Goal: Task Accomplishment & Management: Use online tool/utility

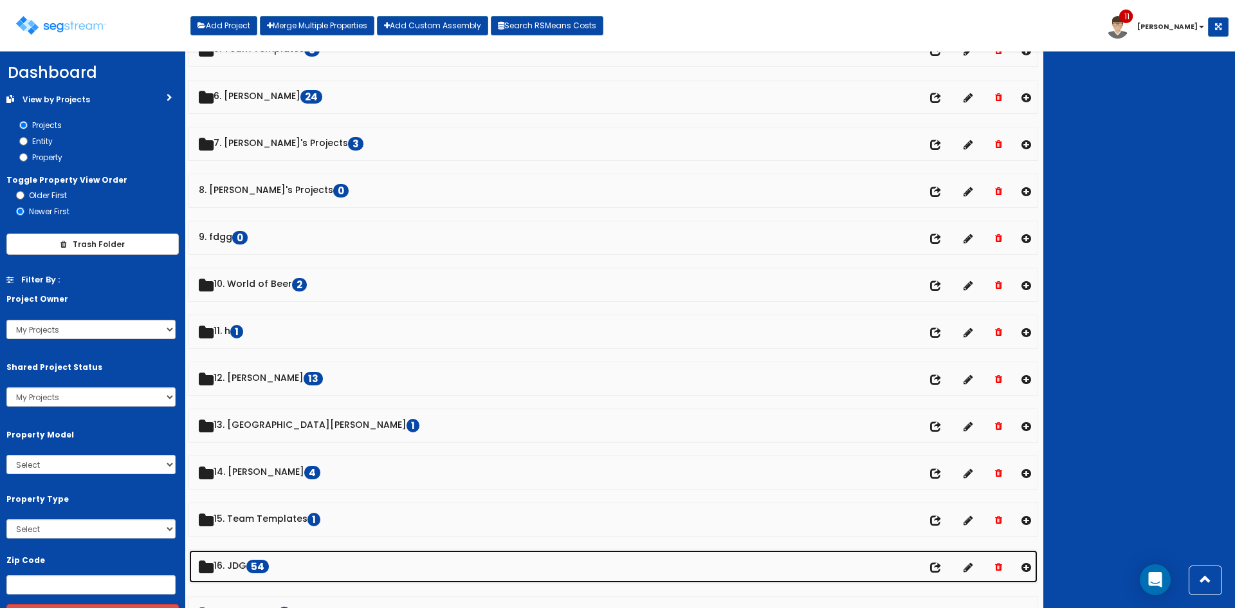
click at [239, 569] on link "16. JDG 54" at bounding box center [613, 566] width 848 height 33
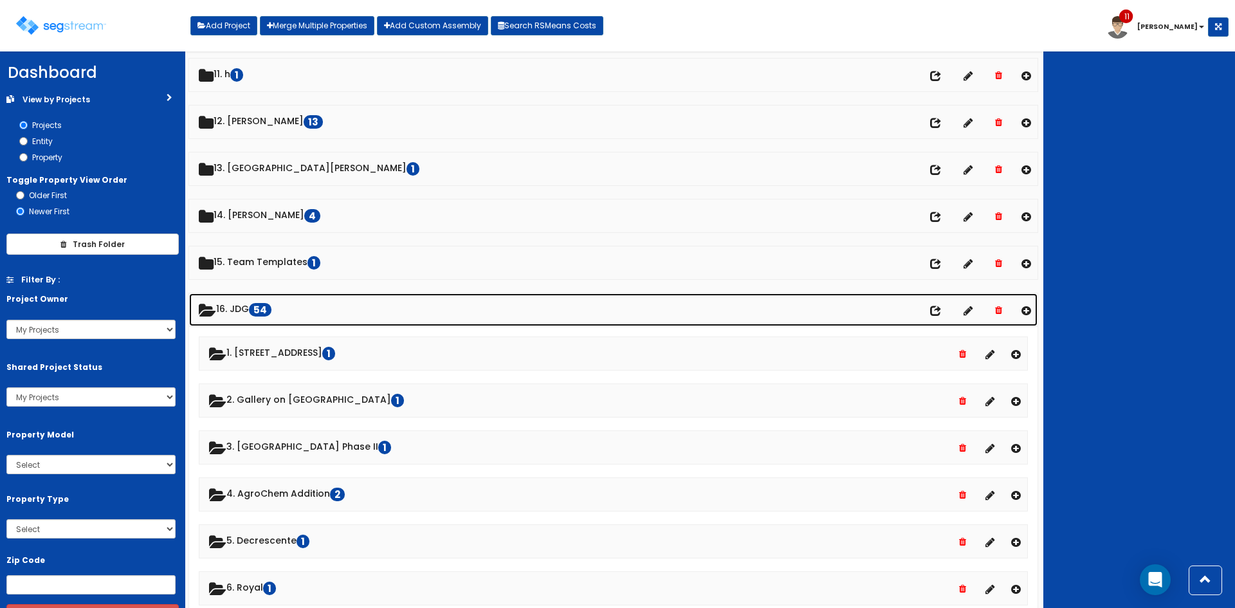
scroll to position [514, 0]
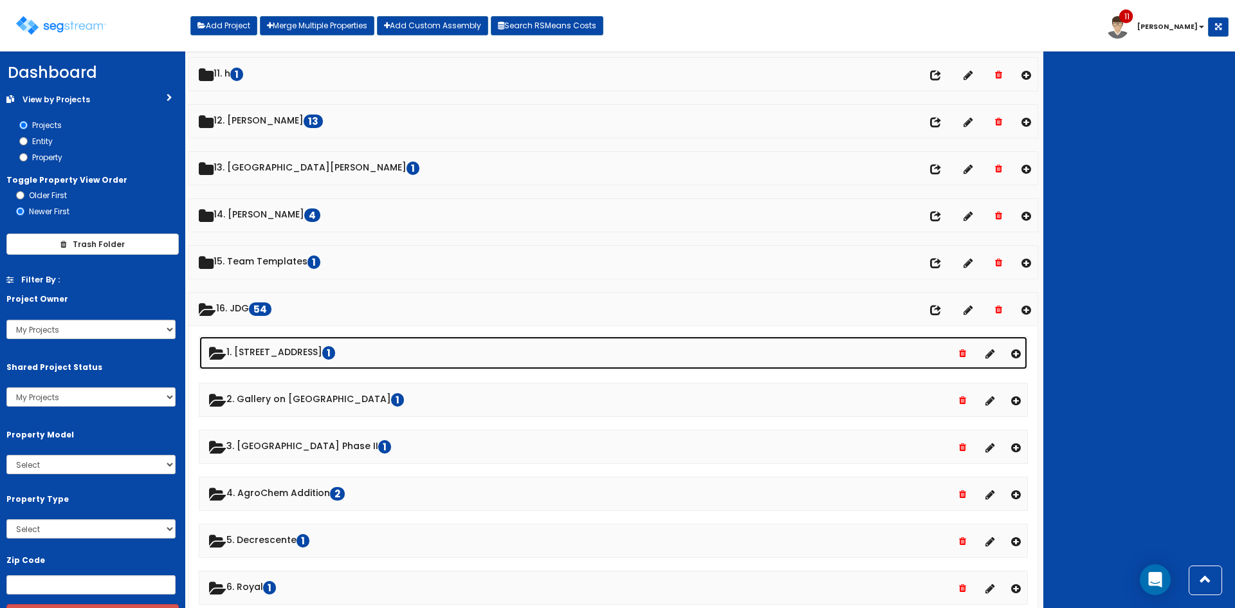
click at [284, 356] on link "1. 33 Granite Street 1" at bounding box center [613, 352] width 828 height 33
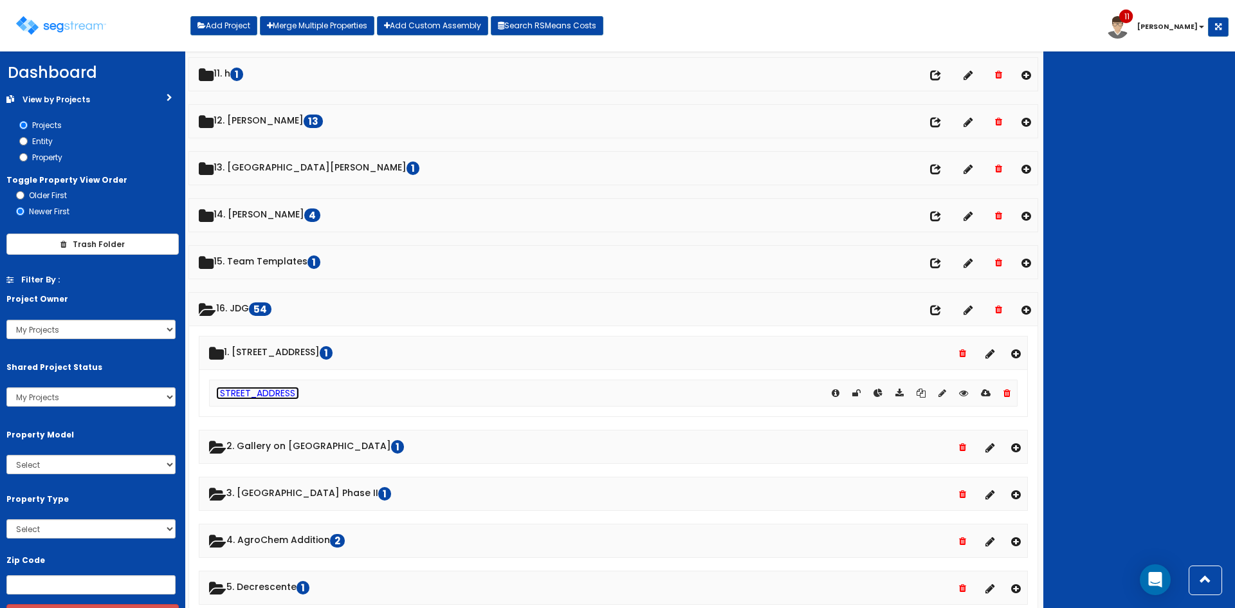
click at [285, 386] on link "33 Granite Street" at bounding box center [257, 392] width 83 height 13
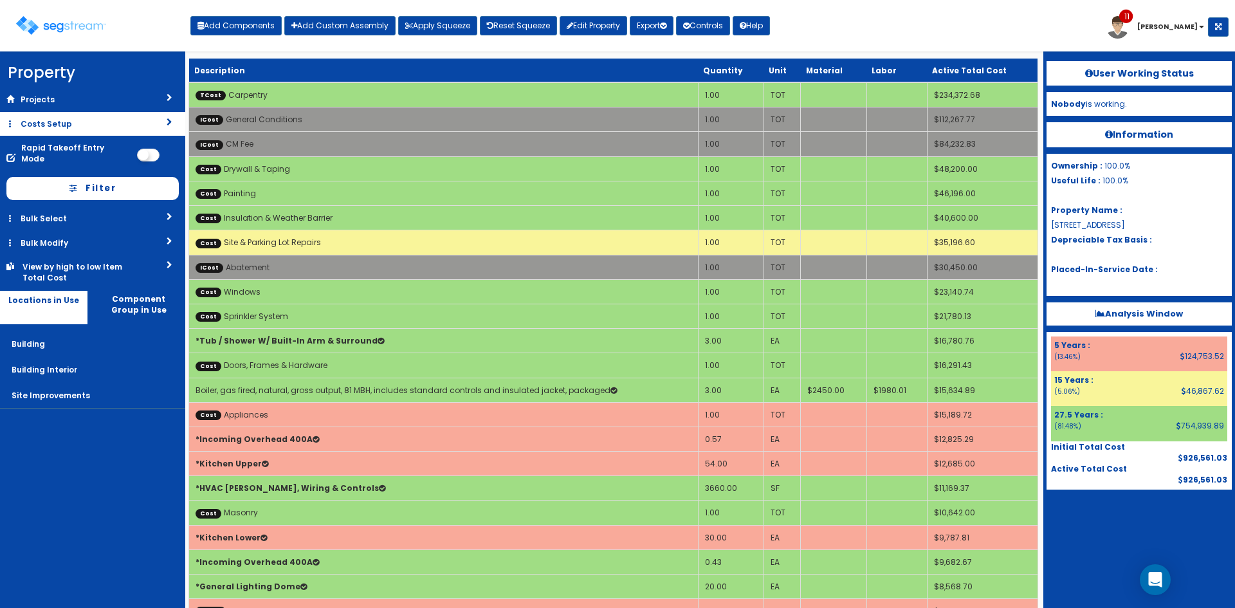
click at [86, 126] on link "Costs Setup" at bounding box center [92, 124] width 185 height 24
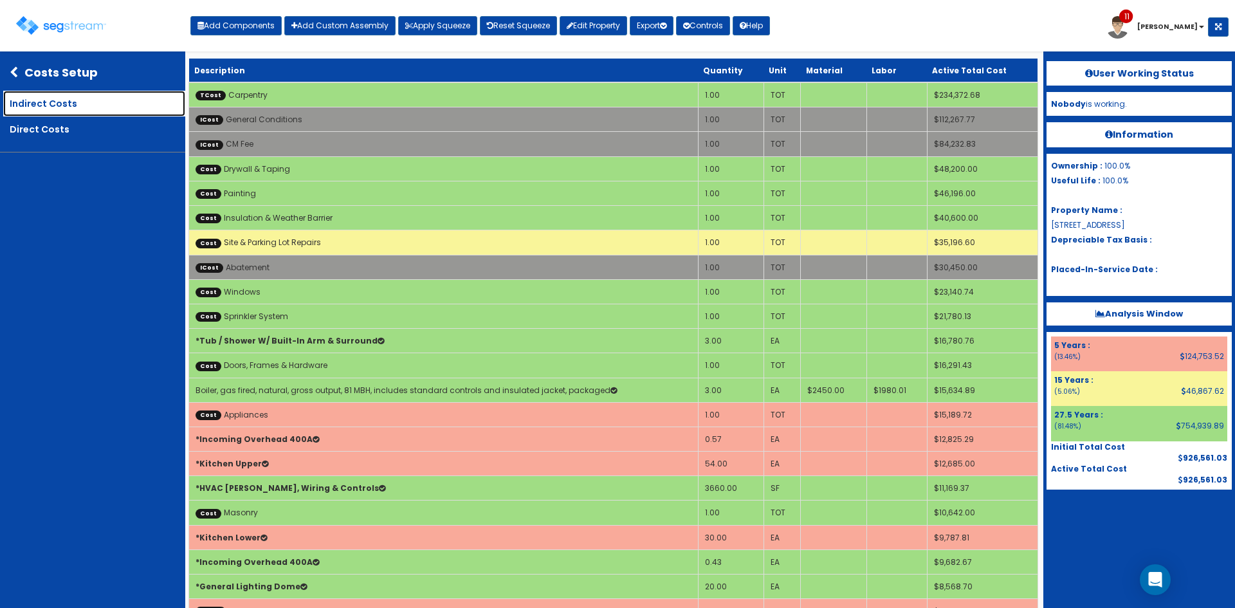
click at [81, 107] on link "Indirect Costs" at bounding box center [94, 104] width 182 height 26
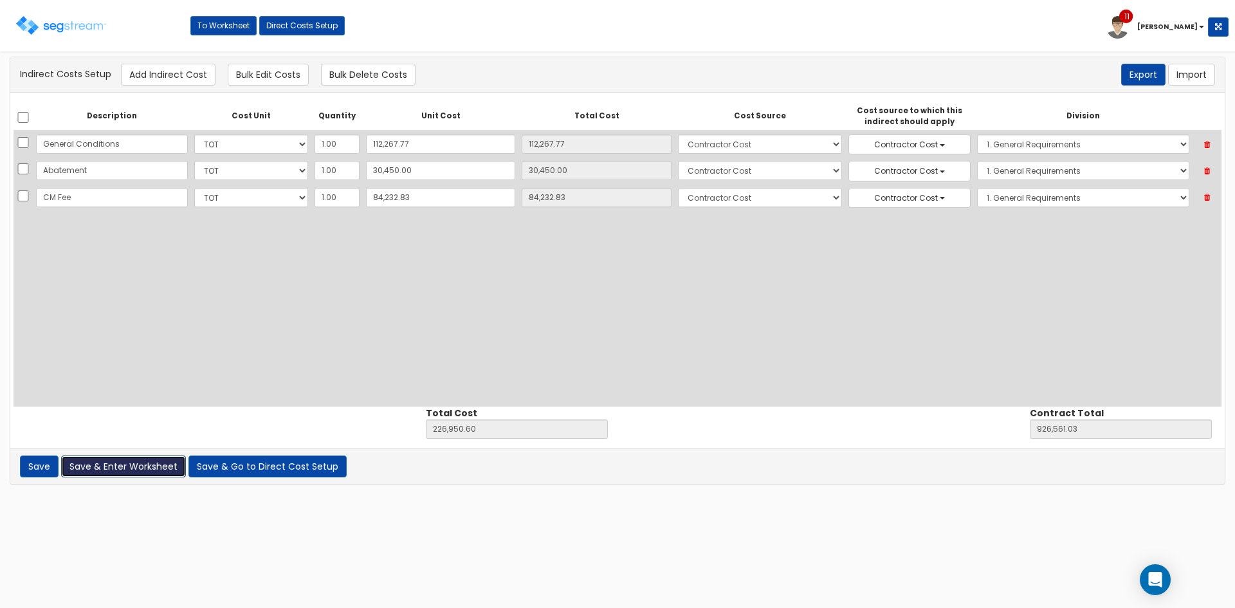
click at [181, 467] on button "Save & Enter Worksheet" at bounding box center [123, 466] width 125 height 22
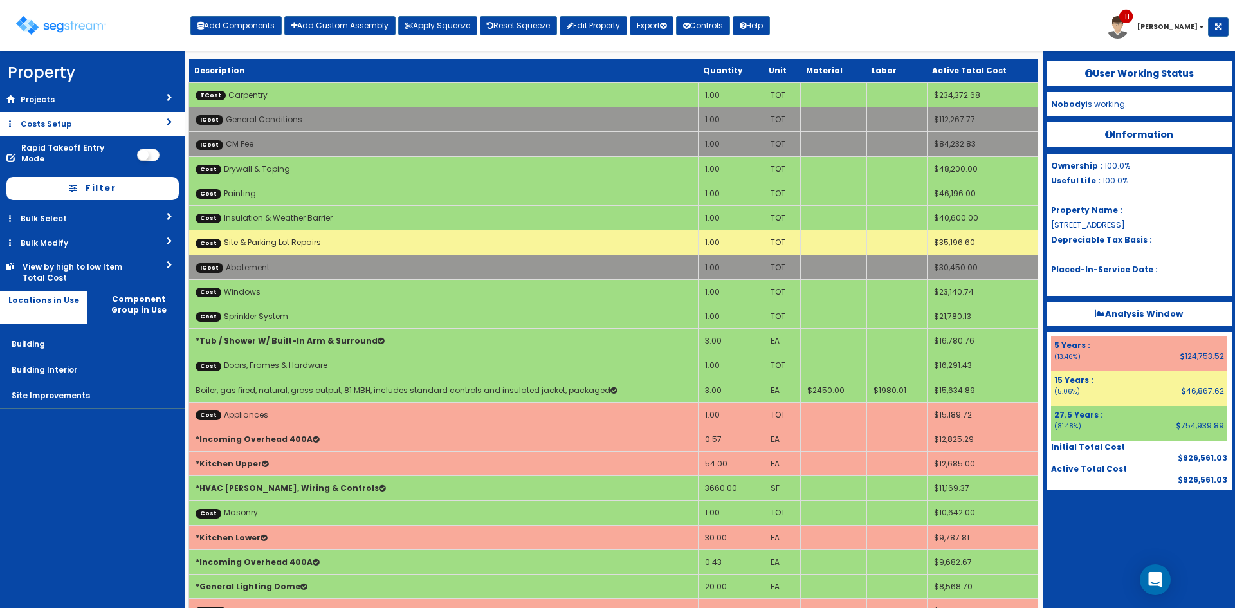
click at [159, 123] on link "Costs Setup" at bounding box center [92, 124] width 185 height 24
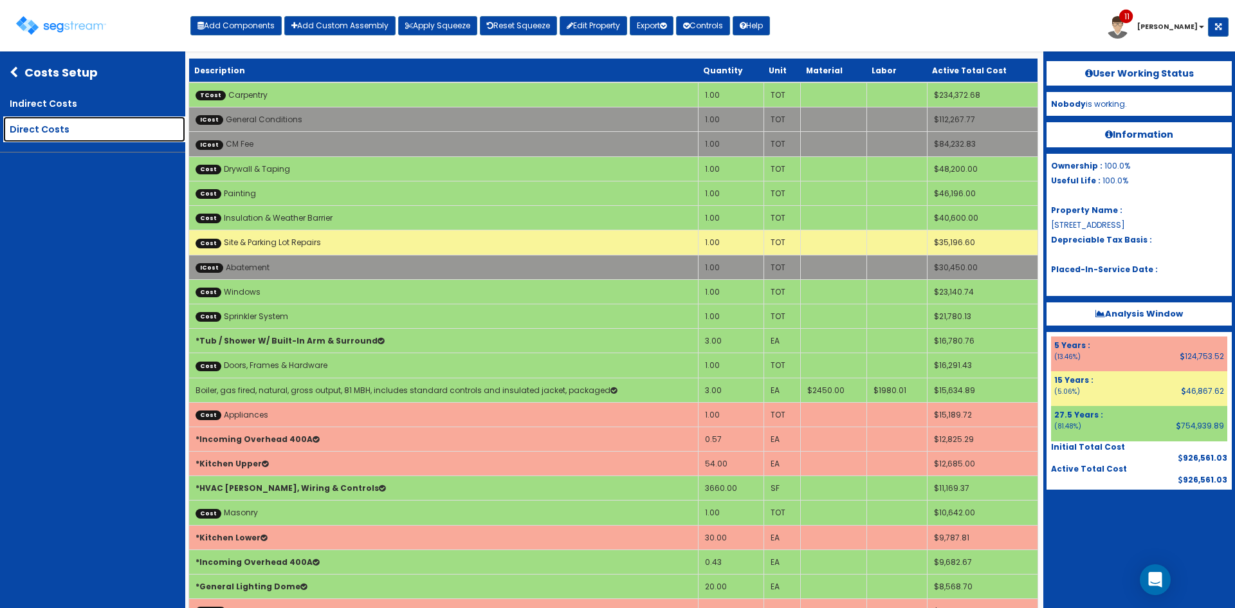
click at [50, 133] on link "Direct Costs" at bounding box center [94, 129] width 182 height 26
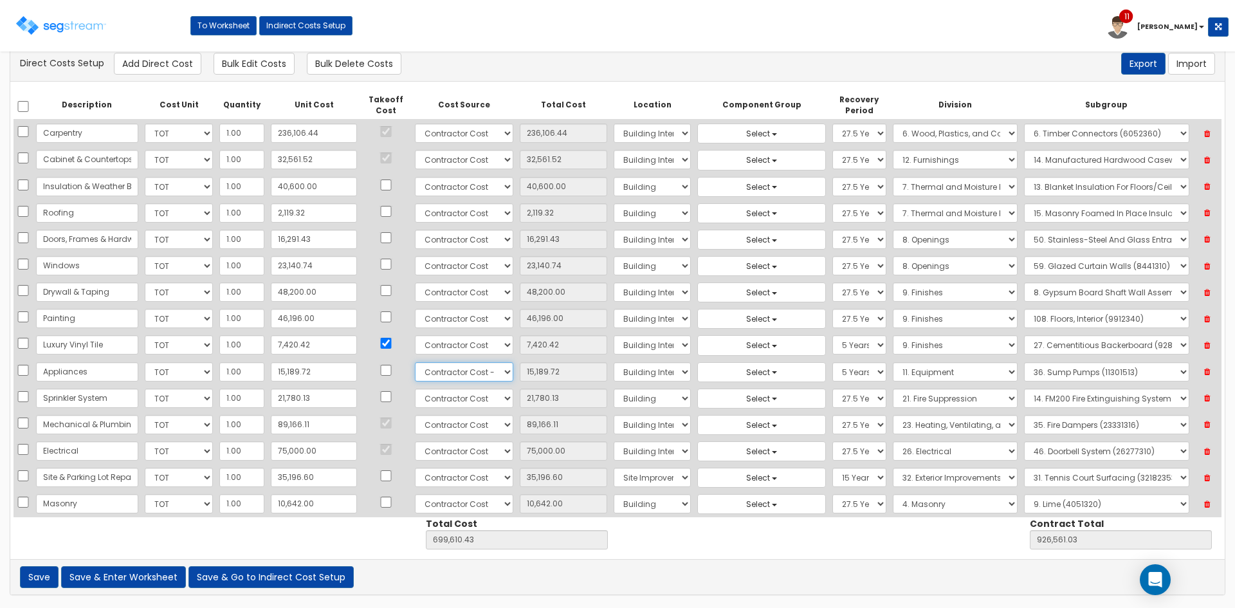
click at [458, 374] on select "Select 86 Sheppard Building Client Cost Client Cost - Equipment Client Costs - …" at bounding box center [464, 371] width 98 height 19
select select "15"
click at [415, 362] on select "Select 86 Sheppard Building Client Cost Client Cost - Equipment Client Costs - …" at bounding box center [464, 371] width 98 height 19
click at [154, 577] on button "Save & Enter Worksheet" at bounding box center [123, 577] width 125 height 22
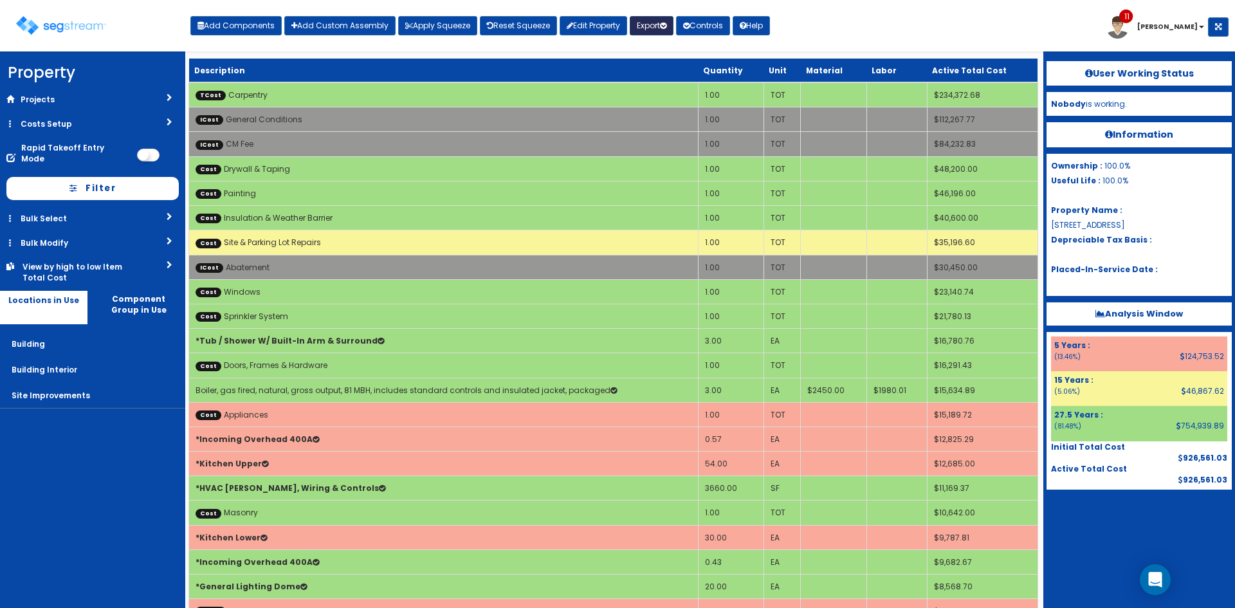
click at [673, 32] on button "Export" at bounding box center [652, 25] width 44 height 19
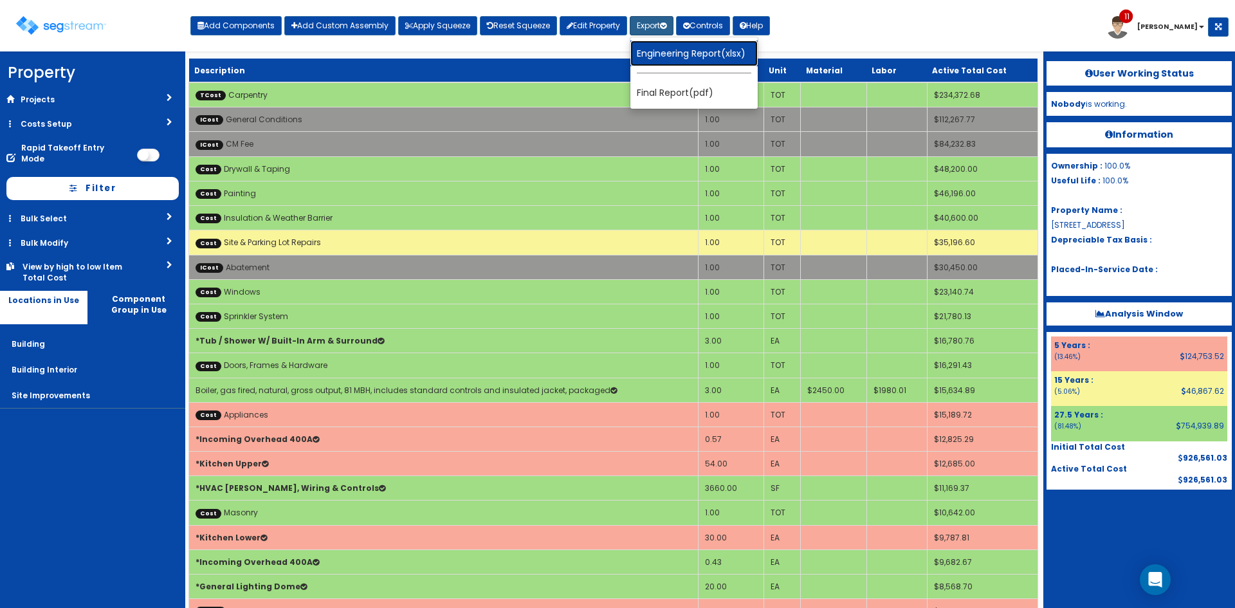
click at [687, 56] on link "Engineering Report(xlsx)" at bounding box center [693, 54] width 127 height 26
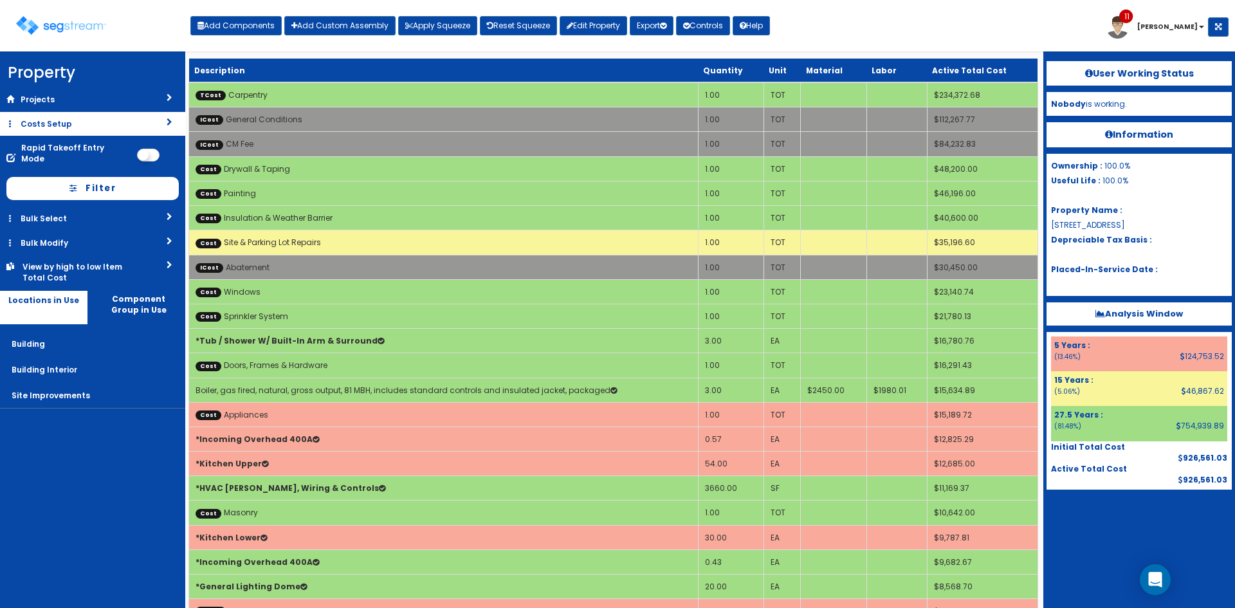
click at [132, 121] on link "Costs Setup" at bounding box center [92, 124] width 185 height 24
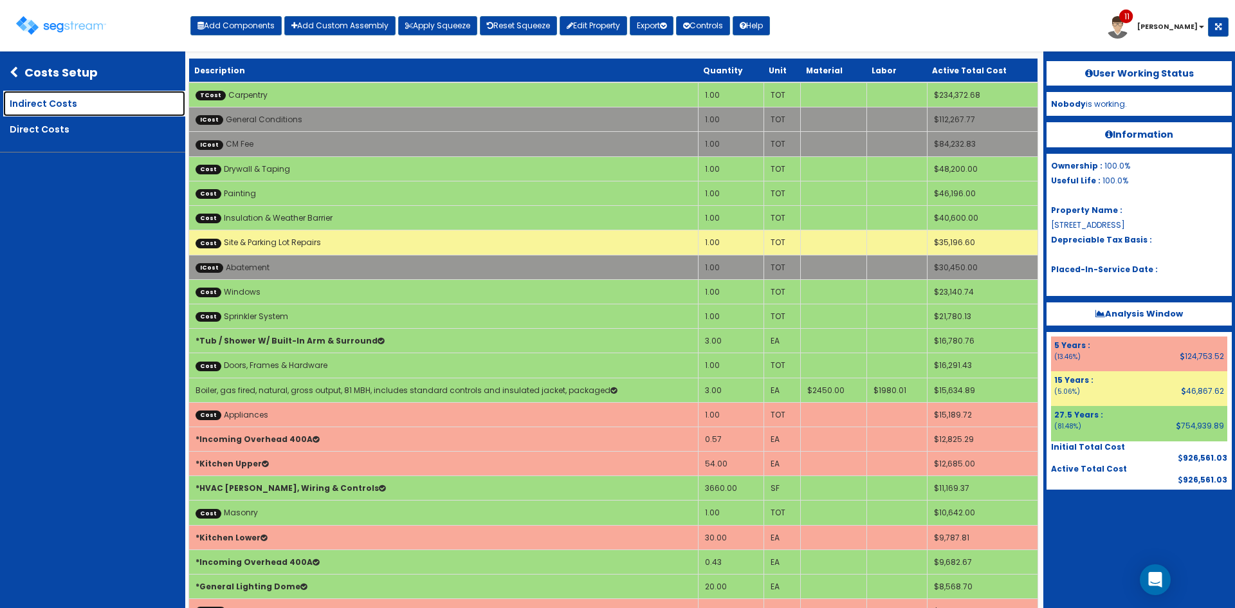
click at [91, 114] on link "Indirect Costs" at bounding box center [94, 104] width 182 height 26
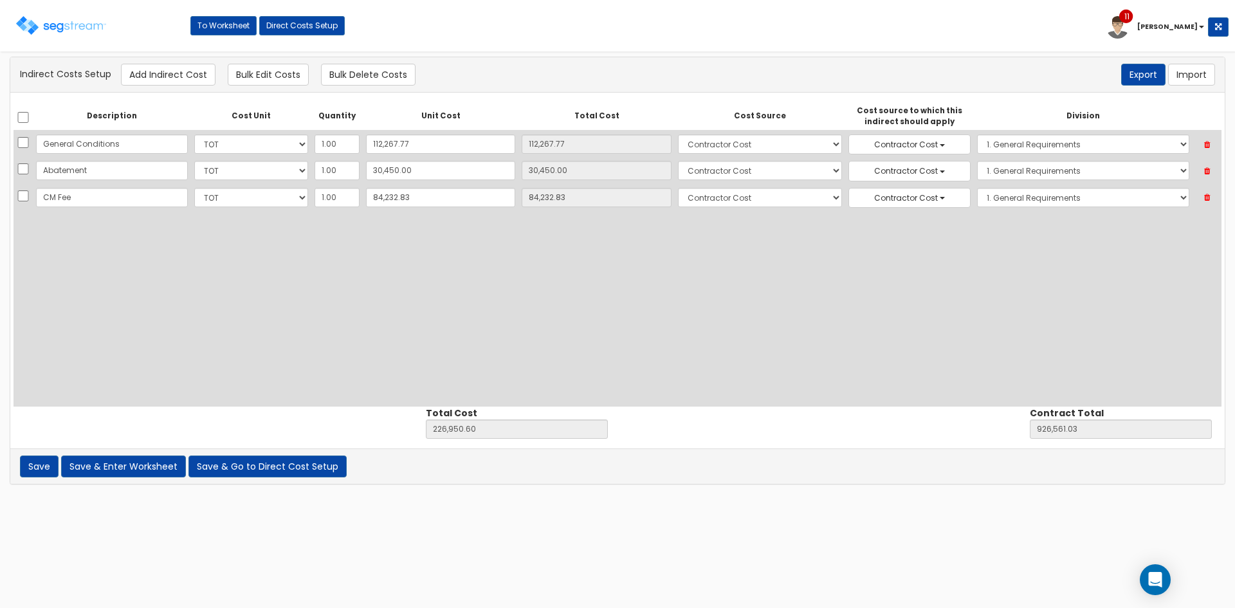
click at [204, 282] on div "Description Cost Unit Quantity Unit Cost Total Cost Cost Source Cost source to …" at bounding box center [618, 254] width 1208 height 304
click at [172, 81] on button "Add Indirect Cost" at bounding box center [168, 75] width 95 height 22
select select "10"
select select "6"
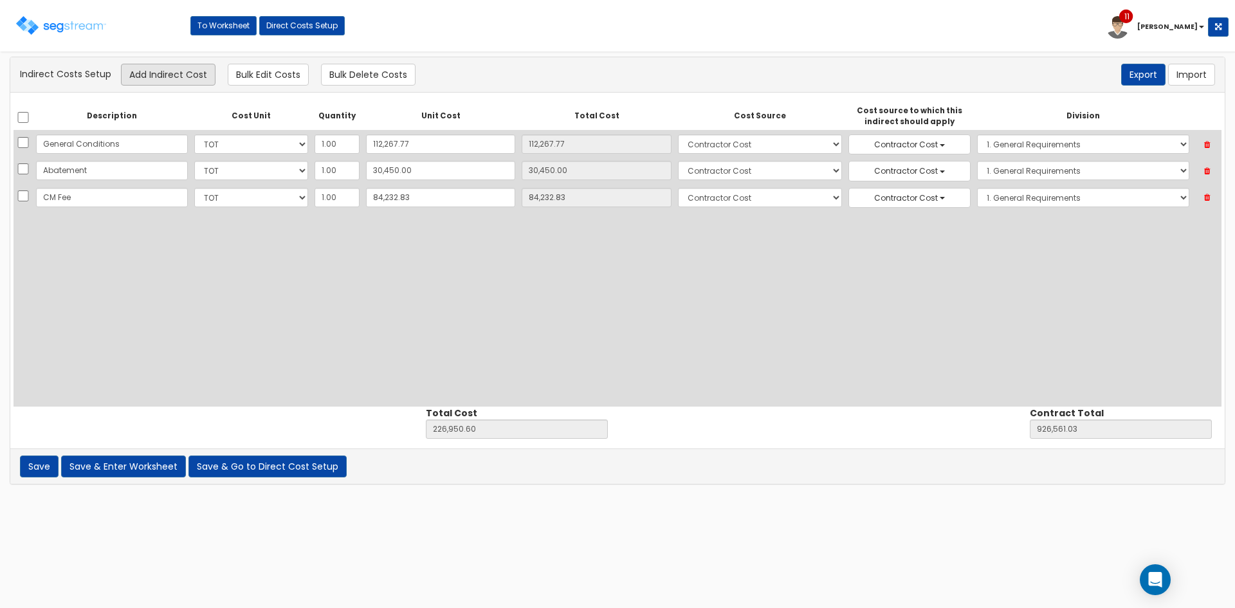
select select "1"
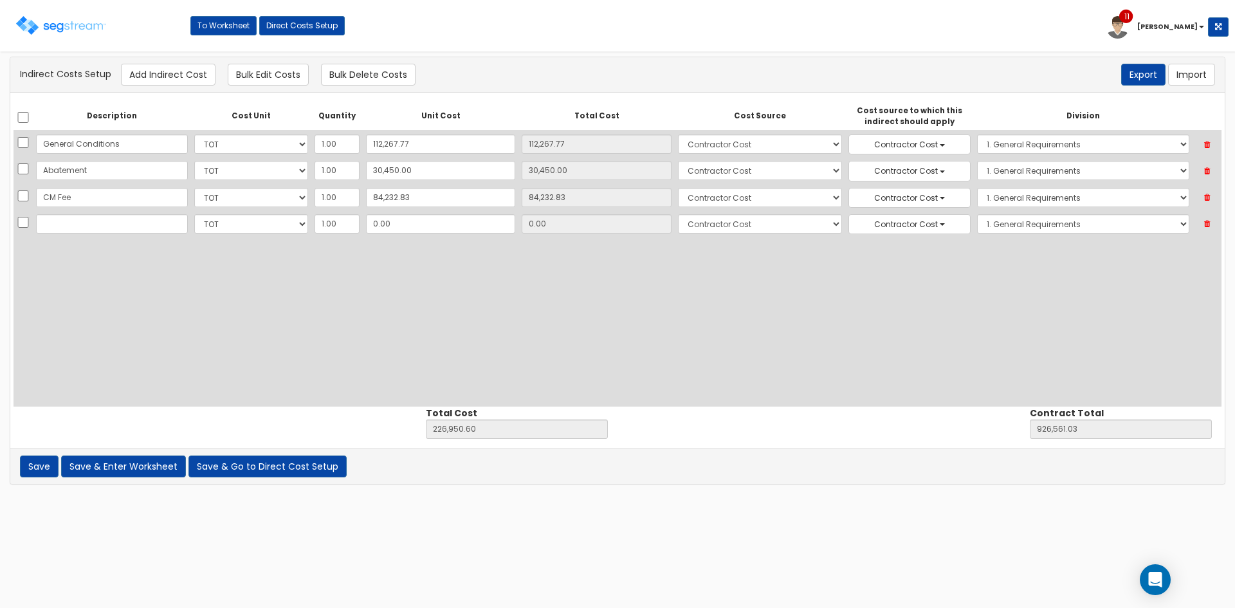
scroll to position [61, 0]
click at [77, 226] on input "text" at bounding box center [112, 223] width 152 height 19
type input "Deconstruction & Prepare for Rebuild"
click at [85, 241] on div "Description Cost Unit Quantity Unit Cost Total Cost Cost Source Cost source to …" at bounding box center [618, 254] width 1208 height 304
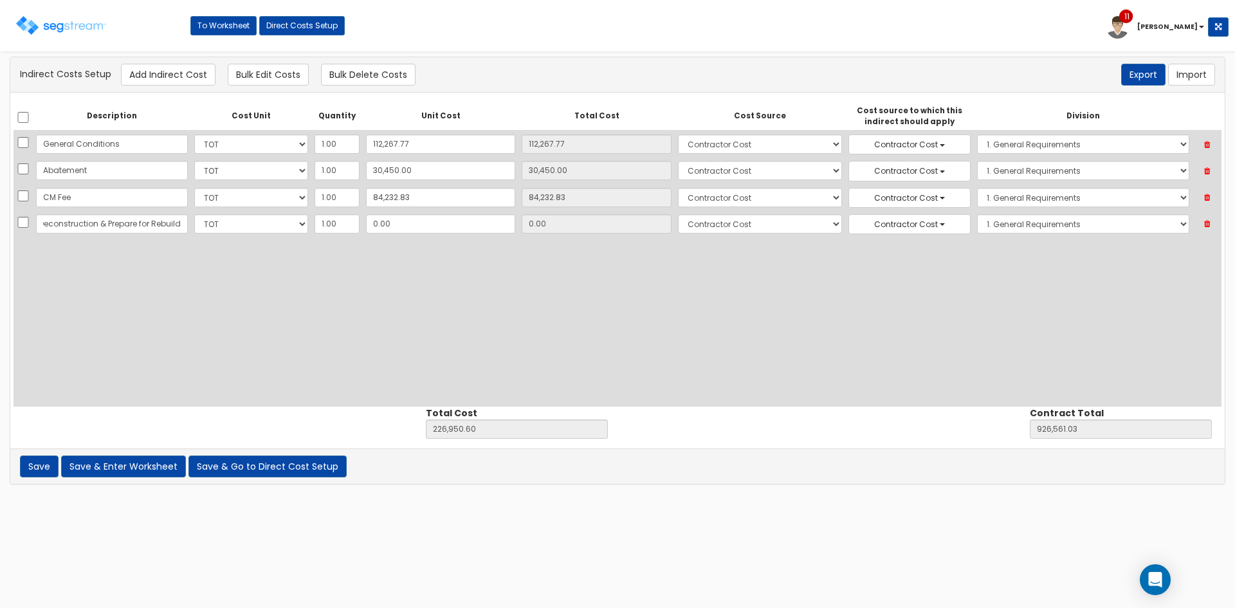
scroll to position [0, 0]
click at [94, 224] on input "Deconstruction & Prepare for Rebuild" at bounding box center [112, 223] width 152 height 19
click at [424, 228] on input "0.00" at bounding box center [440, 223] width 149 height 19
type input "1"
type input "226,951.60"
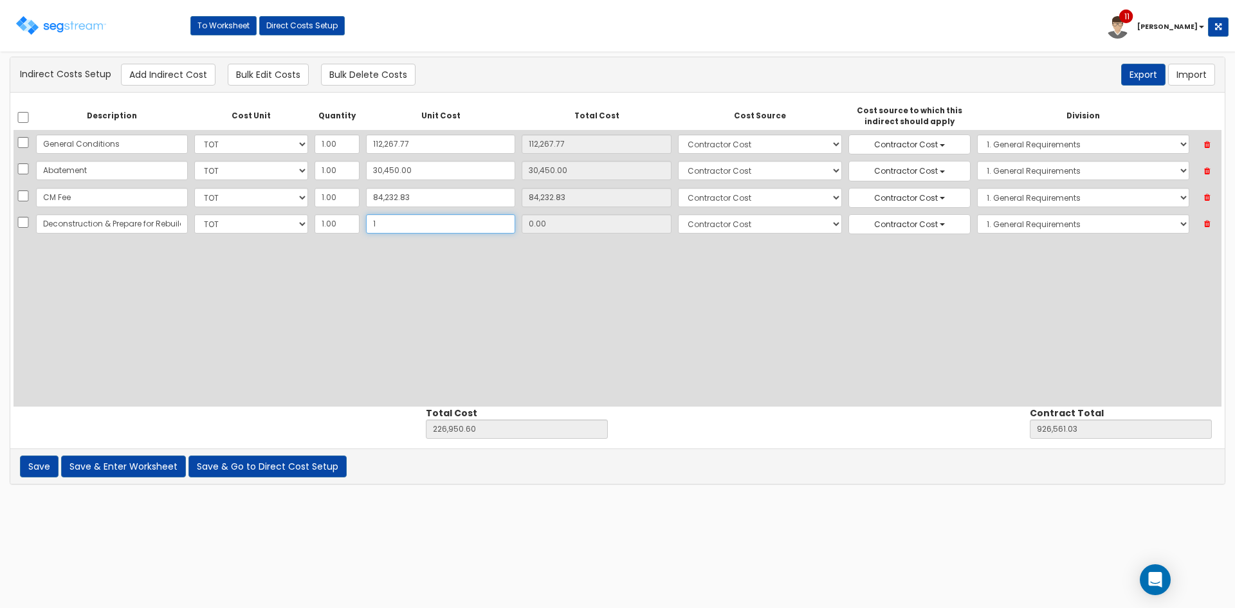
type input "926,562.03"
type input "1.00"
type input "17"
type input "226,967.60"
type input "926,578.03"
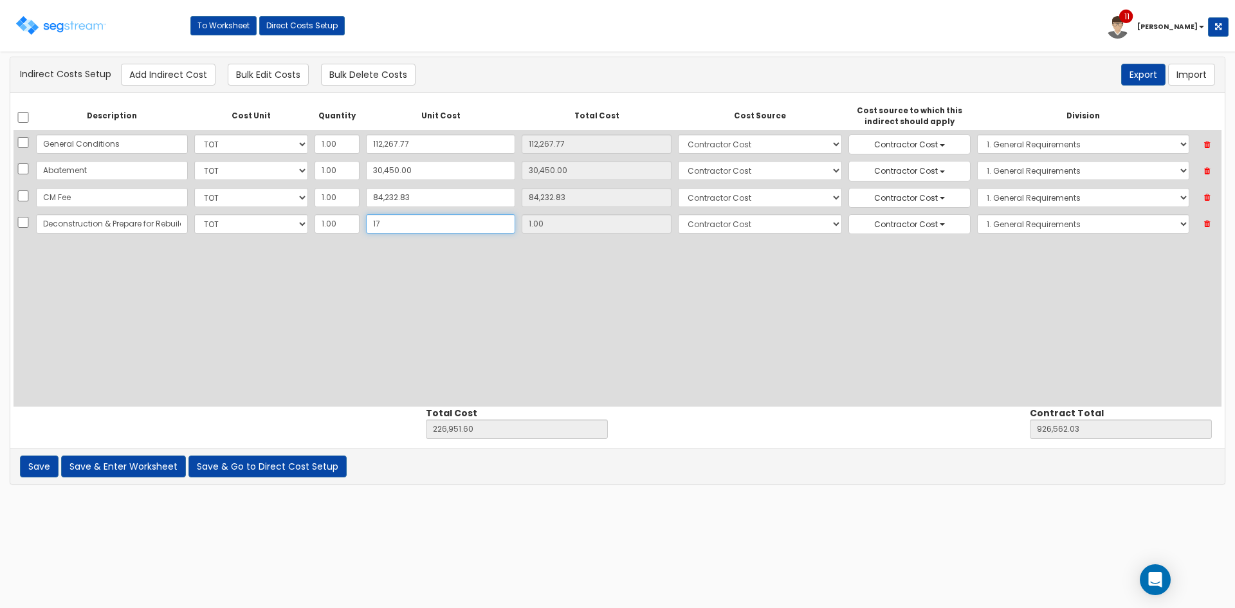
type input "17.00"
type input "172"
type input "227,122.60"
type input "926,733.03"
type input "172.00"
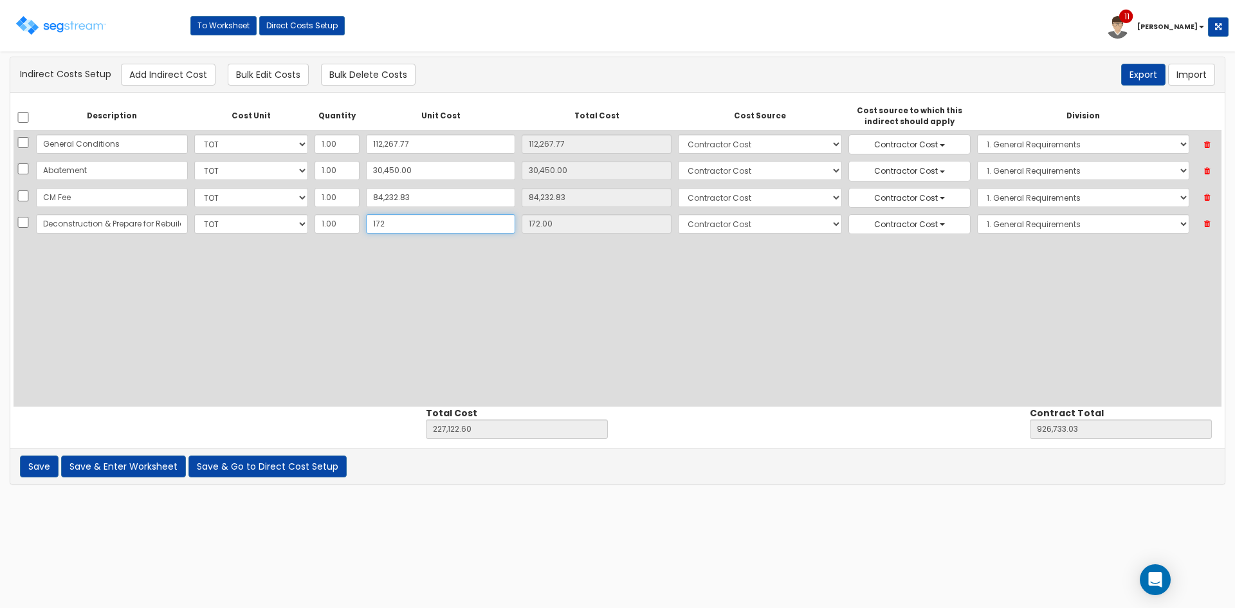
type input "1728"
type input "228,678.60"
type input "928,289.03"
type input "1,728"
type input "1,728.00"
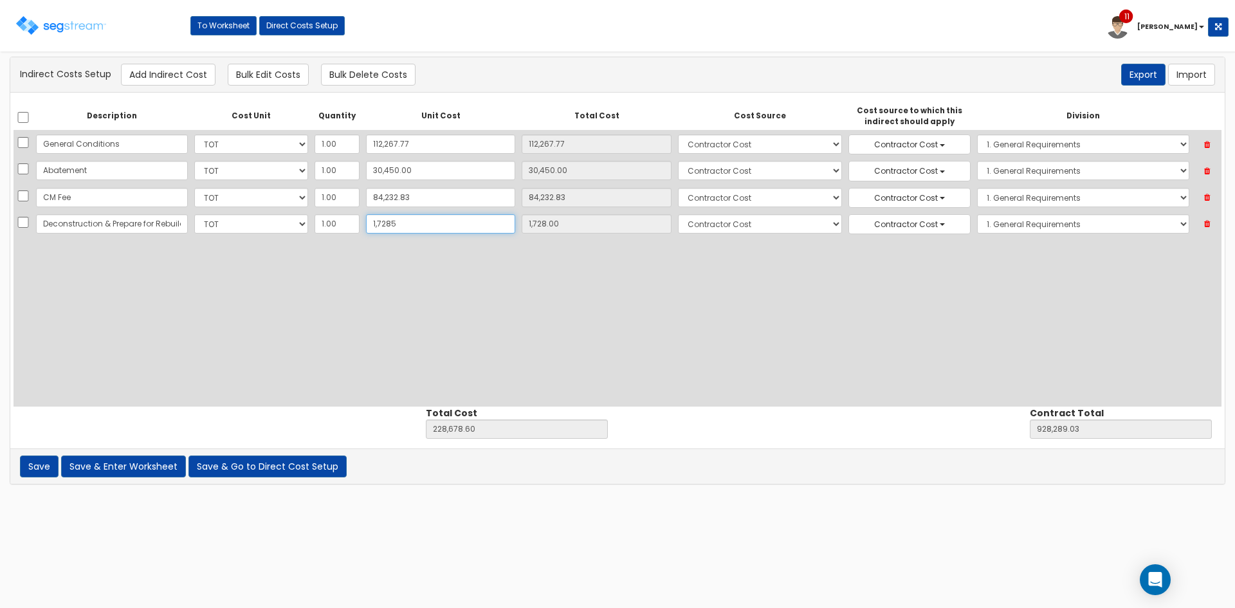
type input "1,72850"
type input "399,800.60"
type input "1,099,411.03"
type input "172,850"
type input "172,850.00"
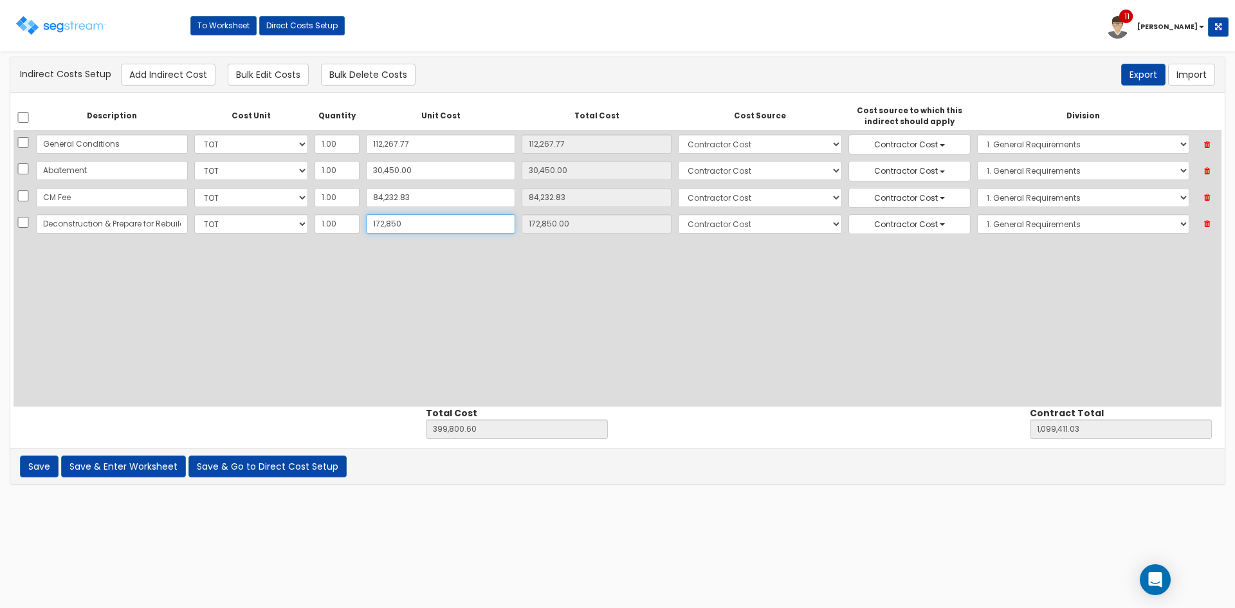
type input "172,850"
click at [516, 311] on div "Description Cost Unit Quantity Unit Cost Total Cost Cost Source Cost source to …" at bounding box center [618, 254] width 1208 height 304
click at [125, 469] on button "Save & Enter Worksheet" at bounding box center [123, 466] width 125 height 22
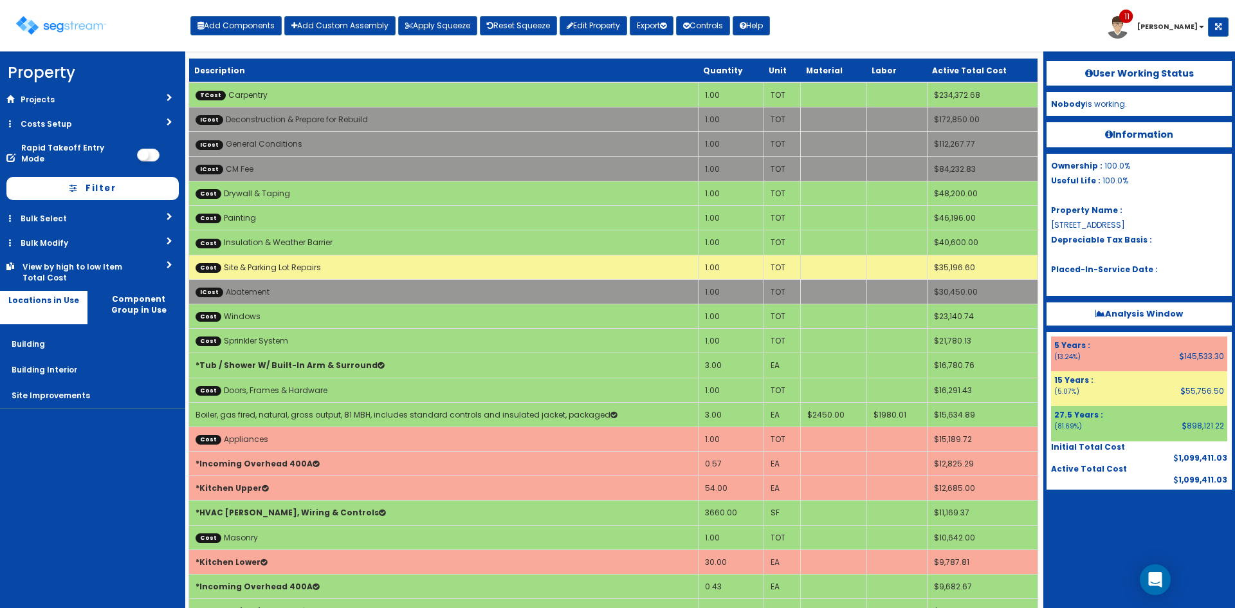
click at [1098, 531] on div at bounding box center [1138, 521] width 185 height 64
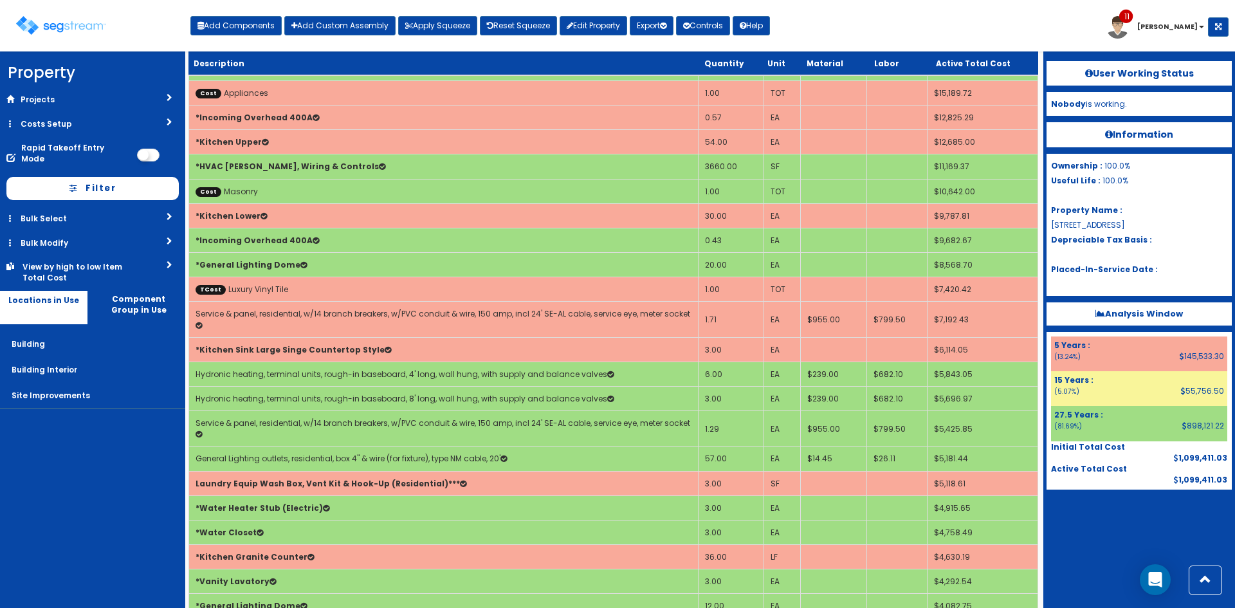
scroll to position [343, 0]
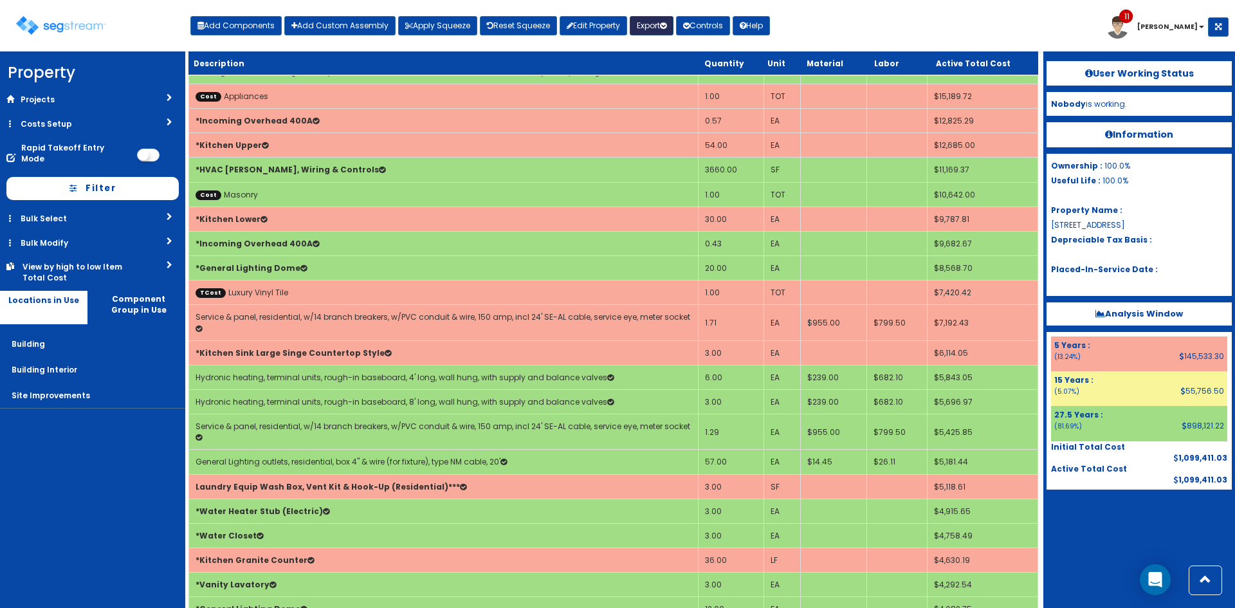
click at [656, 28] on button "Export" at bounding box center [652, 25] width 44 height 19
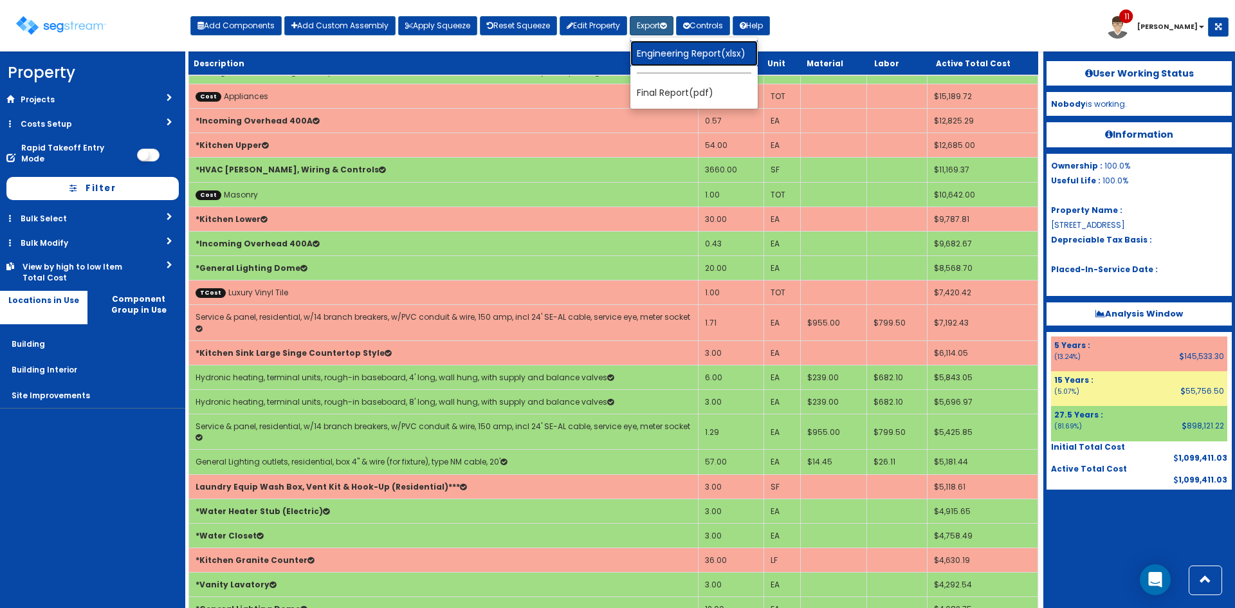
click at [665, 48] on link "Engineering Report(xlsx)" at bounding box center [693, 54] width 127 height 26
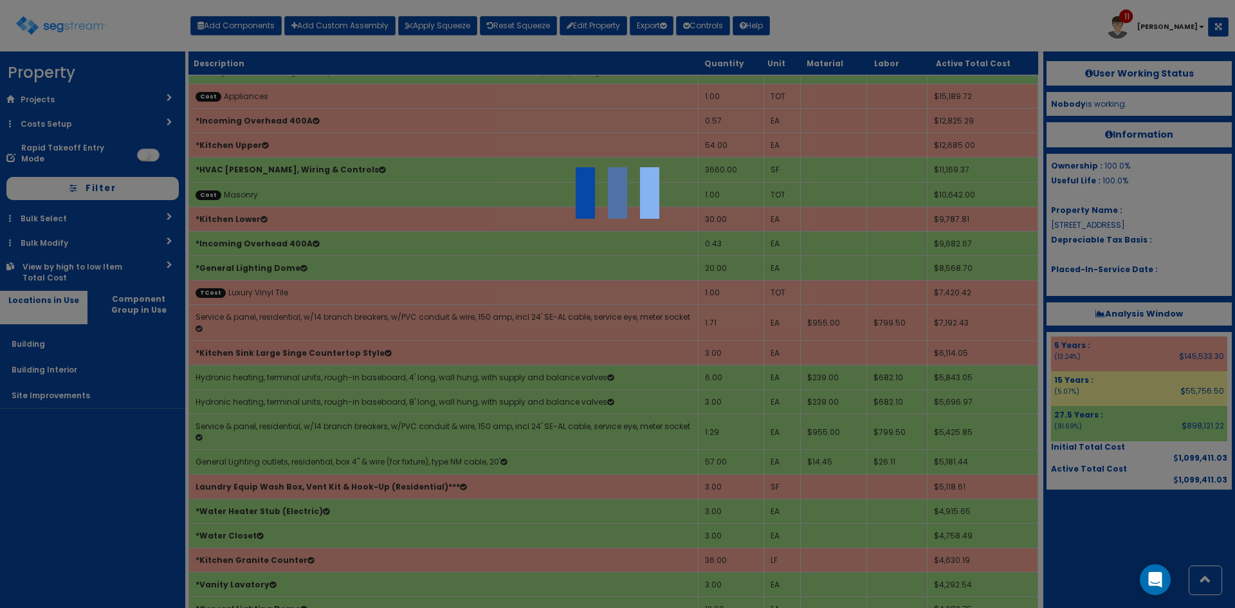
click at [76, 527] on div at bounding box center [617, 304] width 1235 height 608
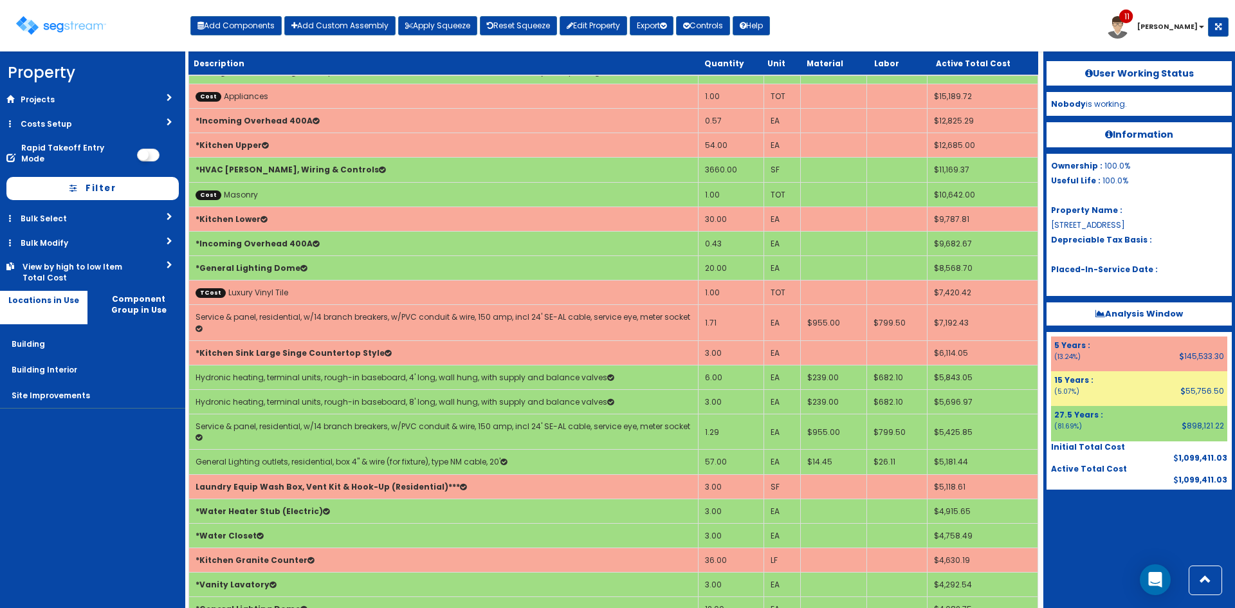
click at [46, 494] on nav "Property DB Projects Recent Properties Lab Machines - Lehighton [STREET_ADDRESS…" at bounding box center [92, 329] width 185 height 556
